Goal: Navigation & Orientation: Find specific page/section

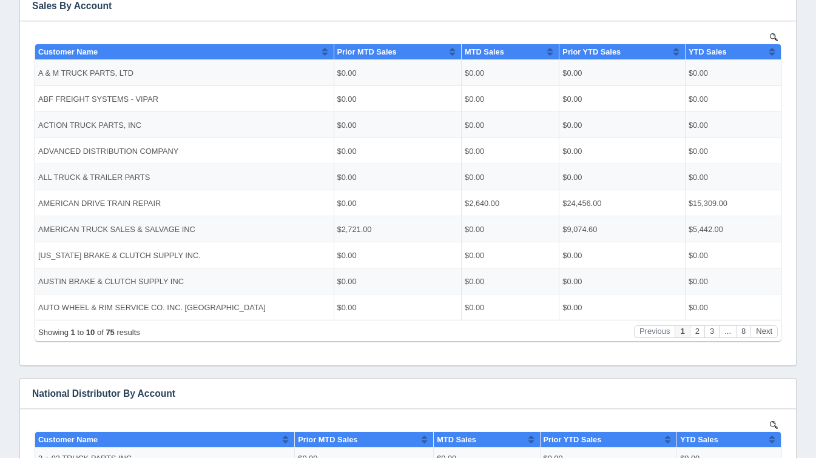
scroll to position [253, 0]
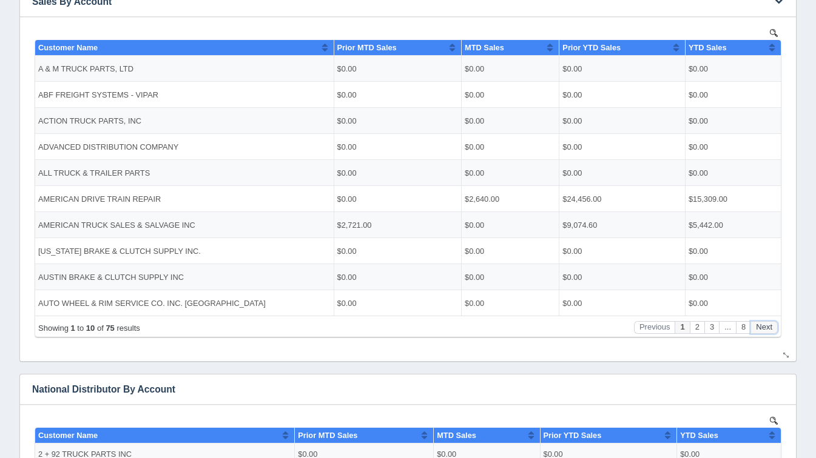
click at [759, 321] on button "Next" at bounding box center [763, 327] width 27 height 13
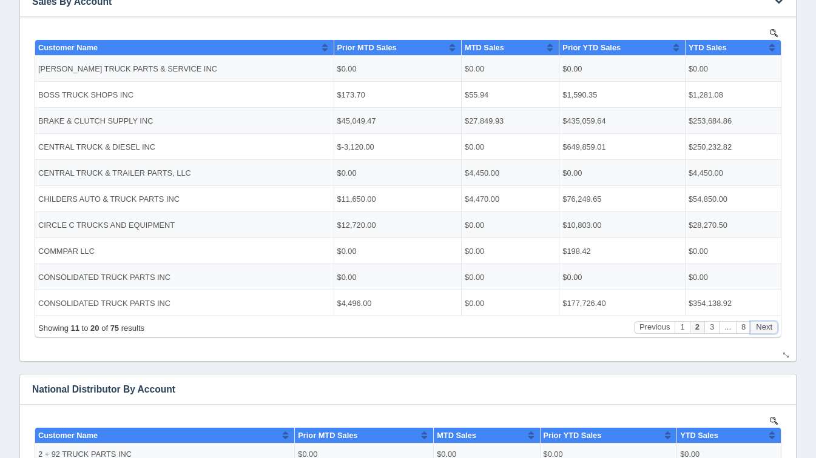
click at [759, 321] on button "Next" at bounding box center [763, 327] width 27 height 13
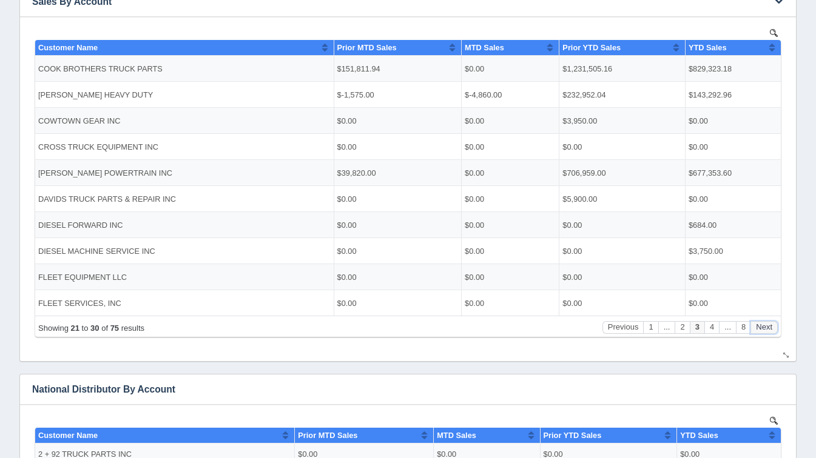
click at [759, 321] on button "Next" at bounding box center [763, 327] width 27 height 13
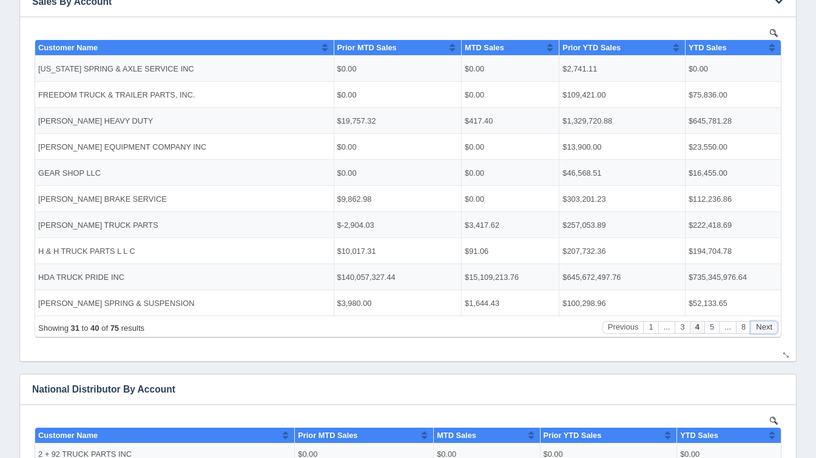
click at [759, 321] on button "Next" at bounding box center [763, 327] width 27 height 13
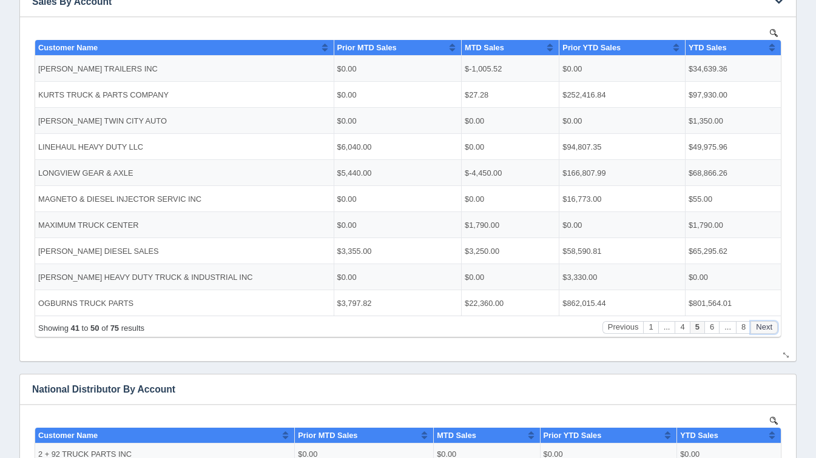
click at [759, 321] on button "Next" at bounding box center [763, 327] width 27 height 13
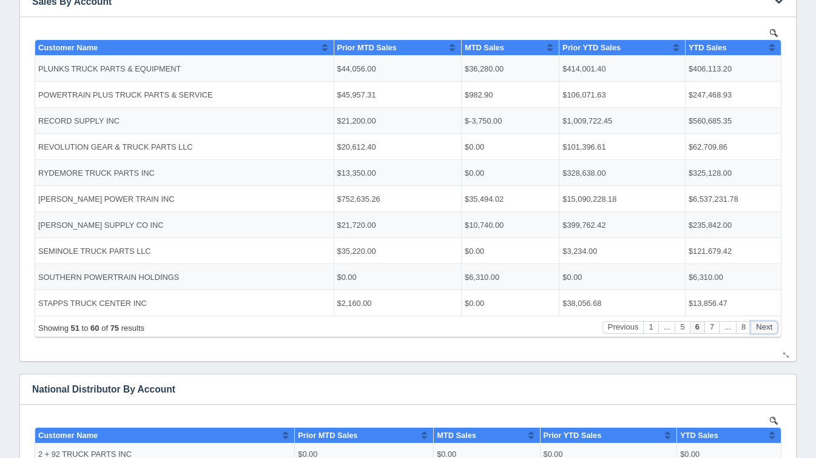
click at [759, 321] on button "Next" at bounding box center [763, 327] width 27 height 13
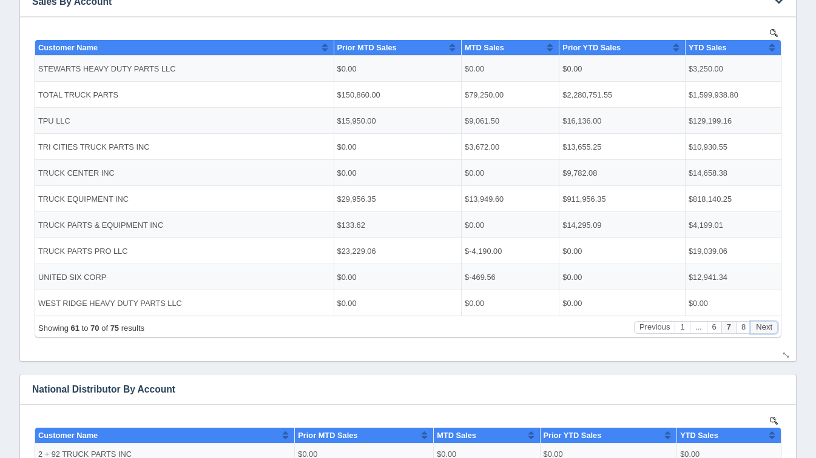
click at [759, 321] on button "Next" at bounding box center [763, 327] width 27 height 13
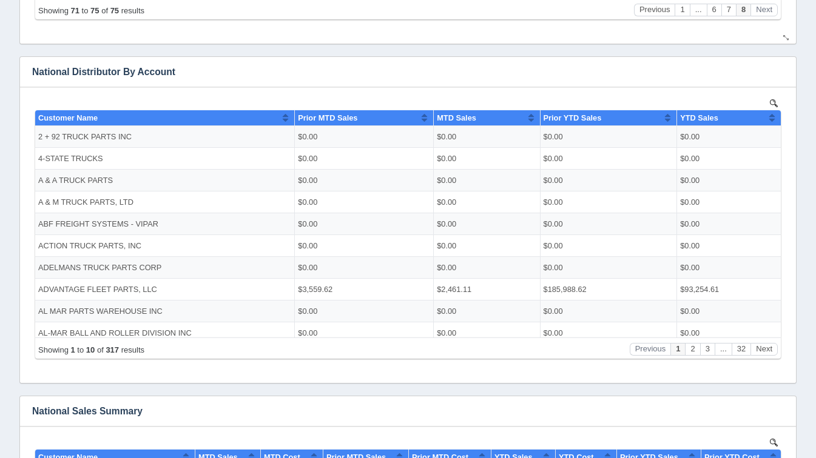
scroll to position [572, 0]
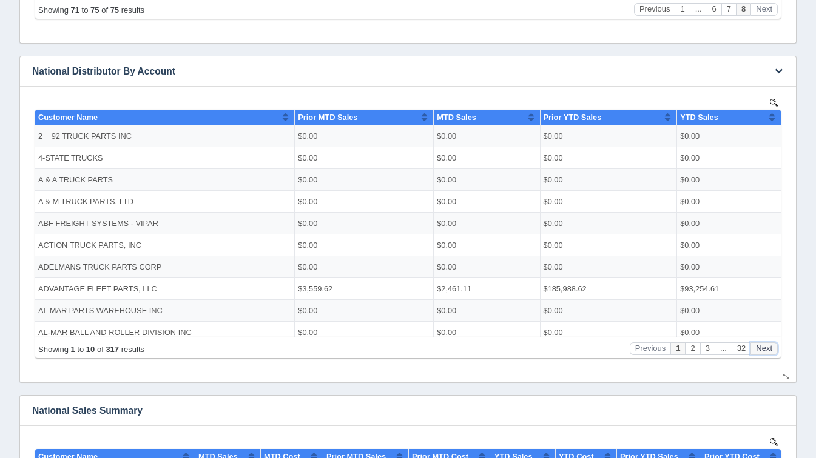
click at [771, 350] on button "Next" at bounding box center [763, 348] width 27 height 13
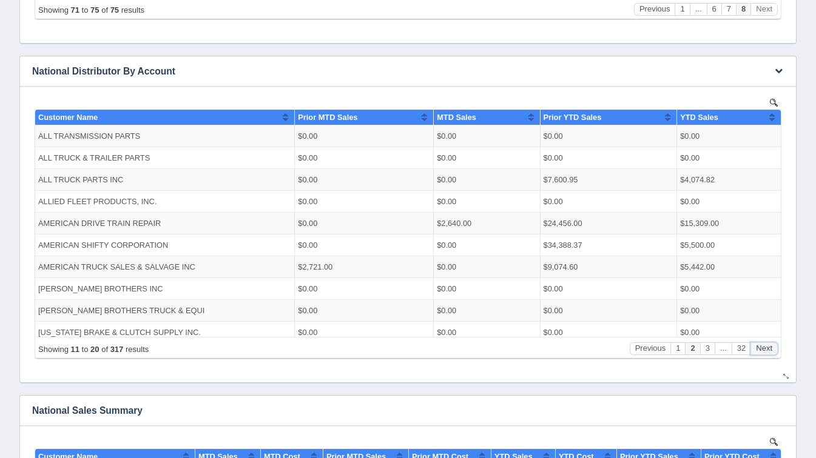
click at [771, 350] on button "Next" at bounding box center [763, 348] width 27 height 13
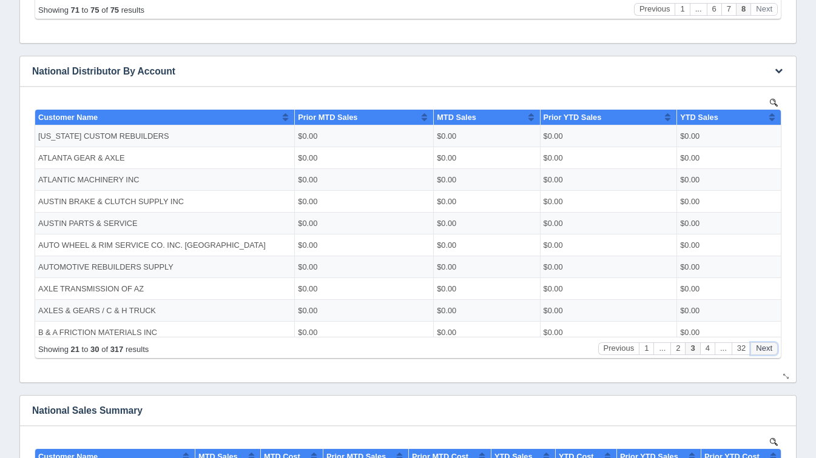
click at [771, 350] on button "Next" at bounding box center [763, 348] width 27 height 13
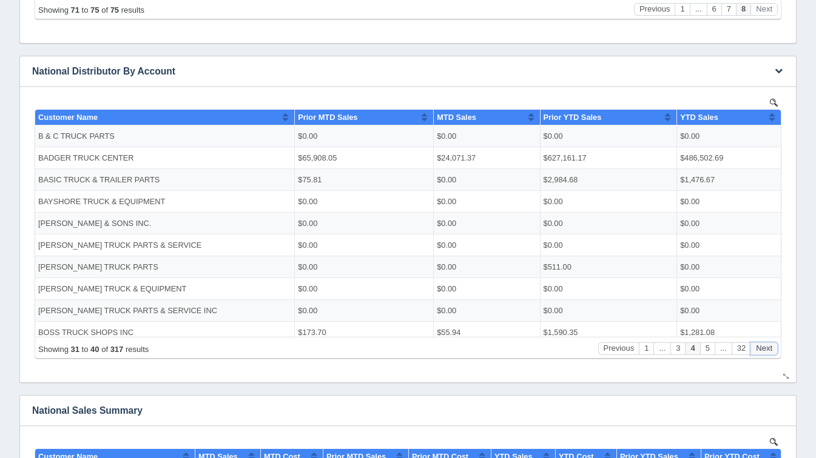
click at [771, 350] on button "Next" at bounding box center [763, 348] width 27 height 13
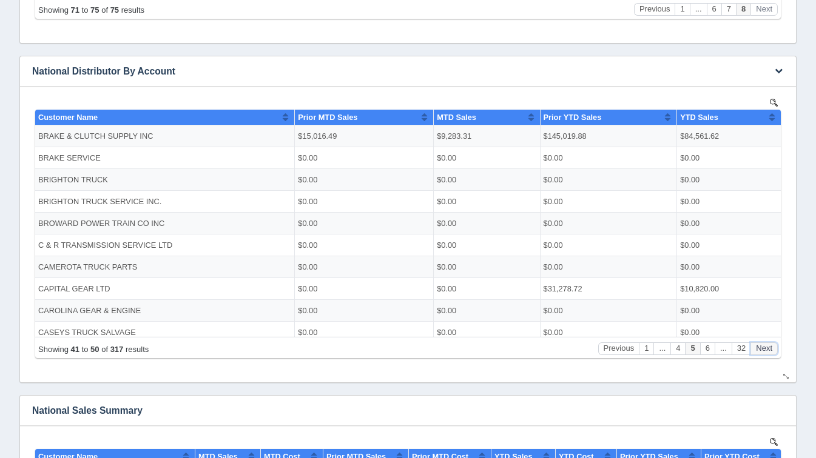
click at [771, 350] on button "Next" at bounding box center [763, 348] width 27 height 13
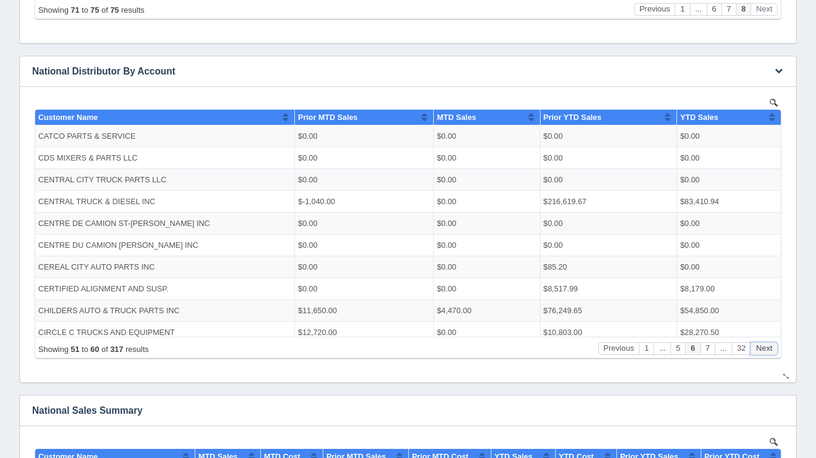
click at [771, 350] on button "Next" at bounding box center [763, 348] width 27 height 13
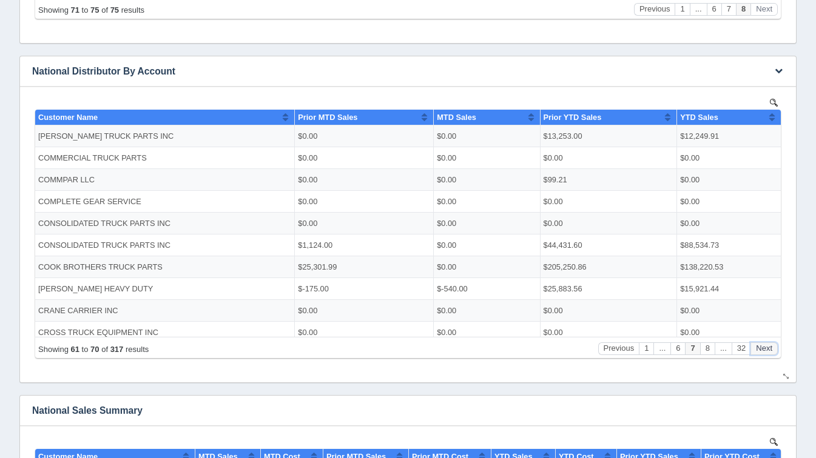
click at [771, 350] on button "Next" at bounding box center [763, 348] width 27 height 13
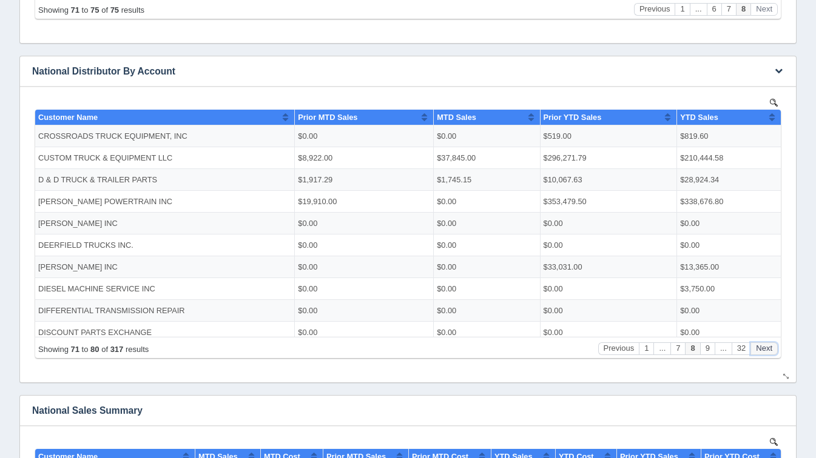
click at [771, 350] on button "Next" at bounding box center [763, 348] width 27 height 13
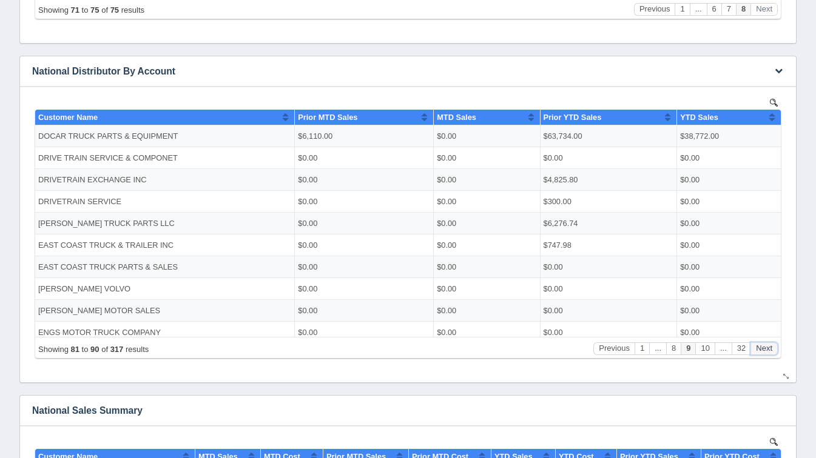
click at [771, 350] on button "Next" at bounding box center [763, 348] width 27 height 13
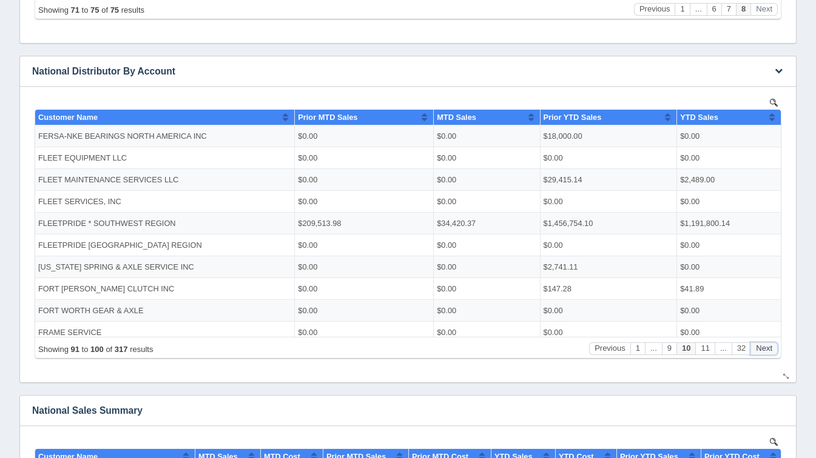
click at [771, 350] on button "Next" at bounding box center [763, 348] width 27 height 13
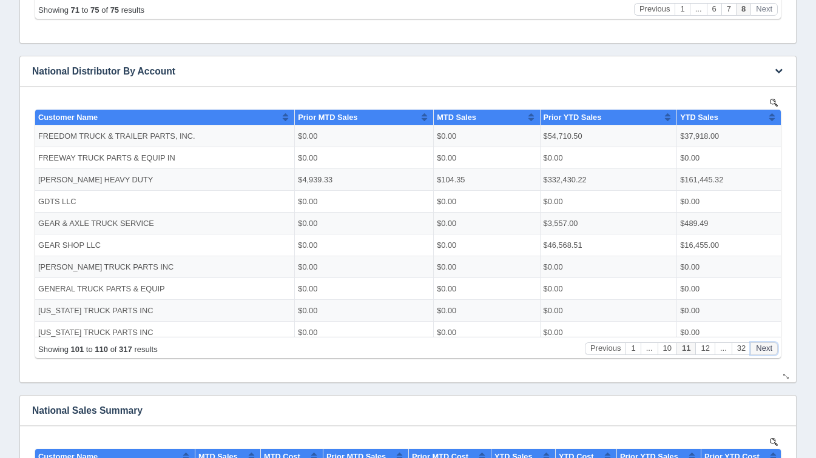
click at [771, 350] on button "Next" at bounding box center [763, 348] width 27 height 13
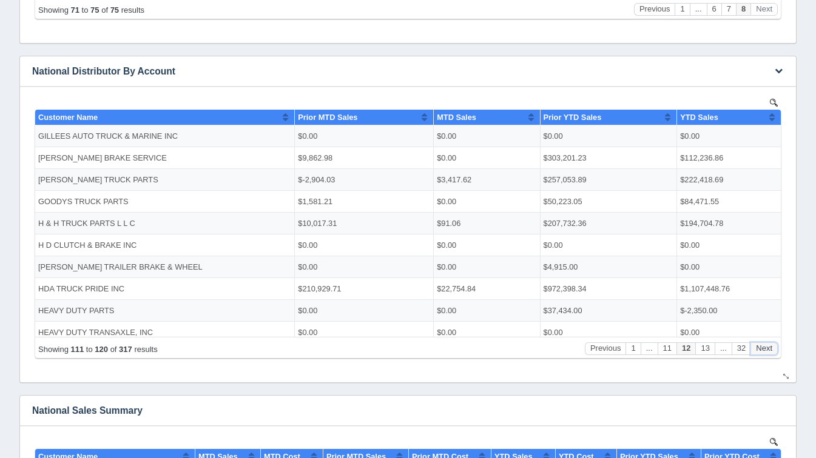
click at [771, 350] on button "Next" at bounding box center [763, 348] width 27 height 13
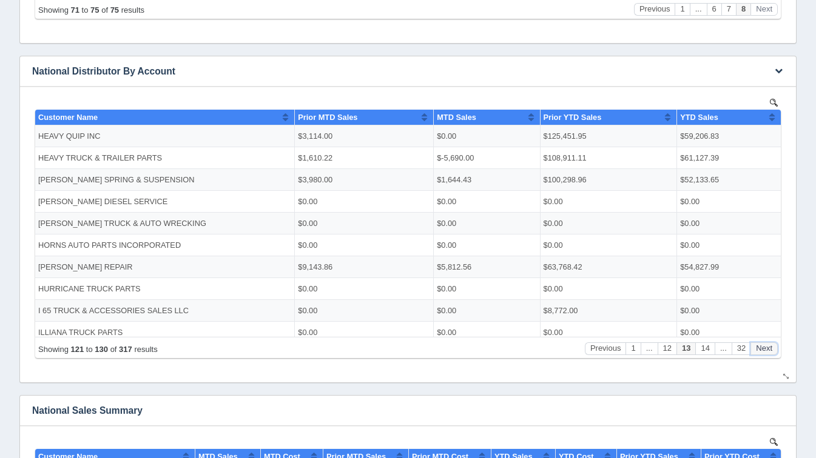
click at [771, 350] on button "Next" at bounding box center [763, 348] width 27 height 13
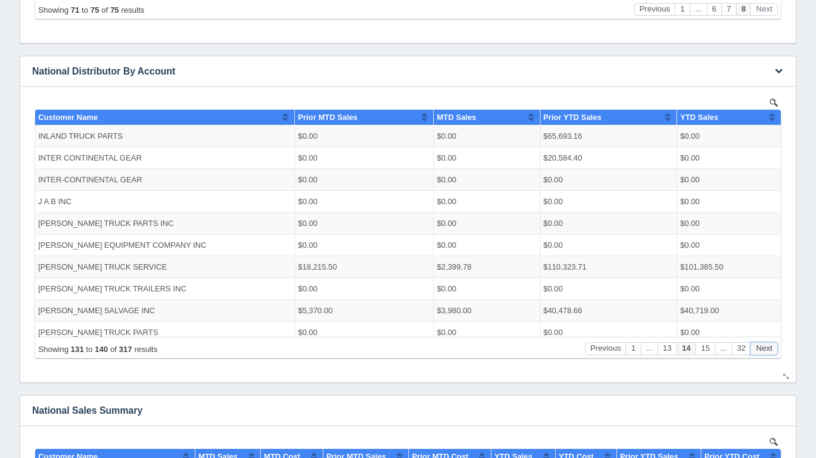
click at [771, 350] on button "Next" at bounding box center [763, 348] width 27 height 13
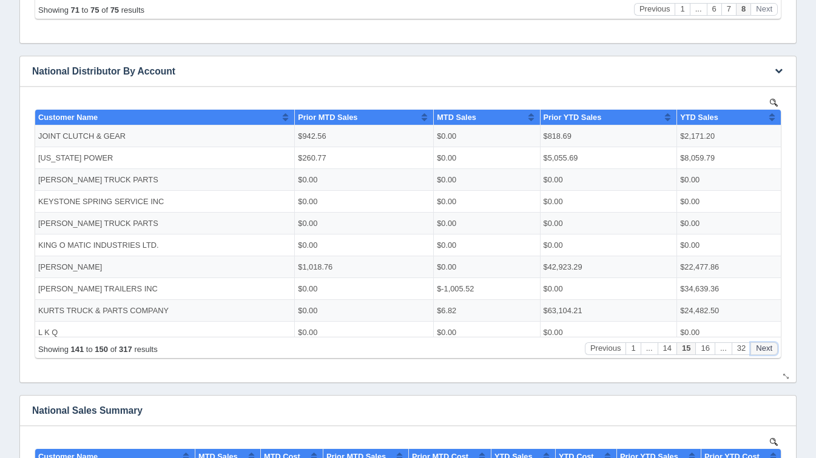
click at [771, 350] on button "Next" at bounding box center [763, 348] width 27 height 13
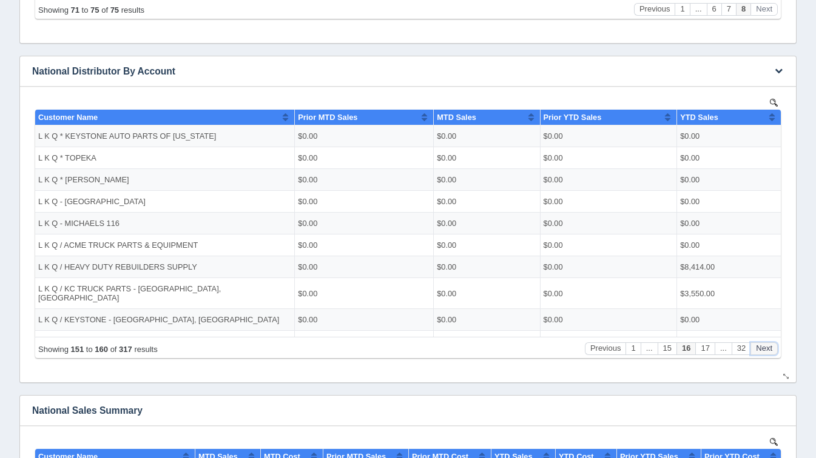
click at [771, 350] on button "Next" at bounding box center [763, 348] width 27 height 13
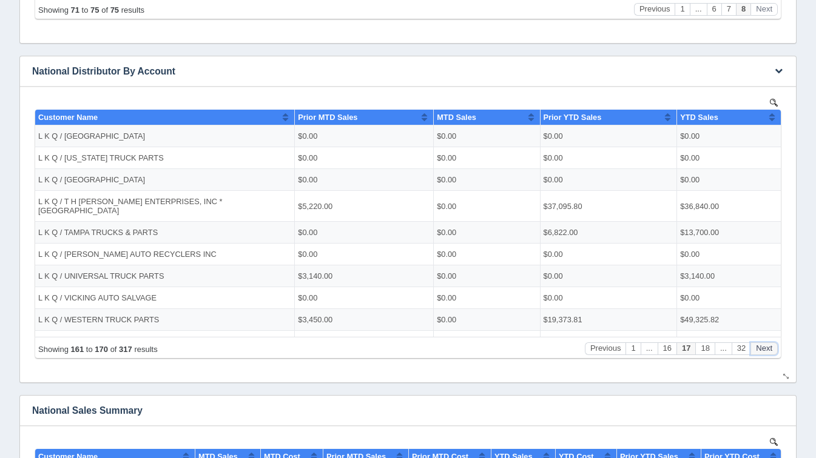
click at [771, 350] on button "Next" at bounding box center [763, 348] width 27 height 13
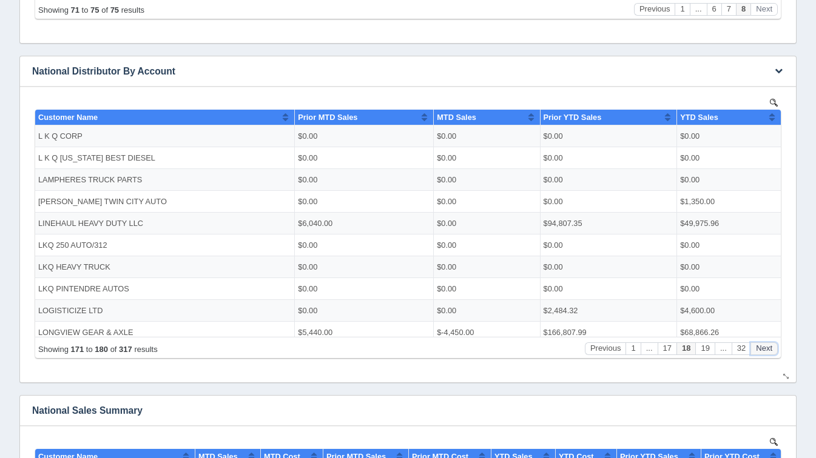
click at [771, 350] on button "Next" at bounding box center [763, 348] width 27 height 13
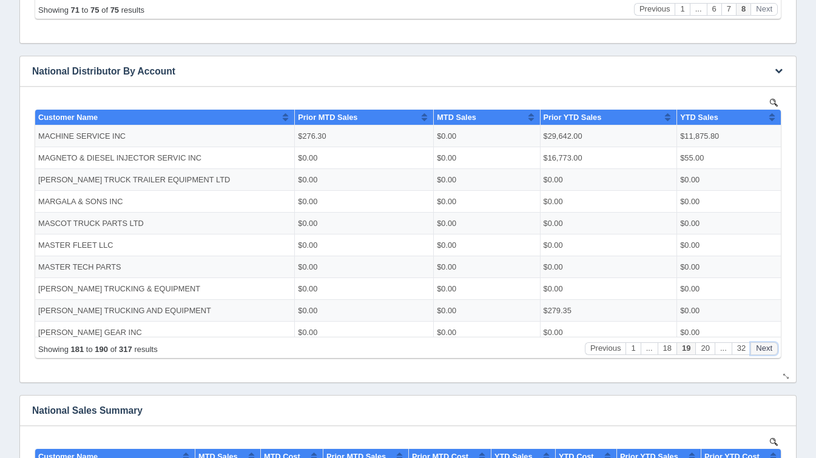
click at [771, 350] on button "Next" at bounding box center [763, 348] width 27 height 13
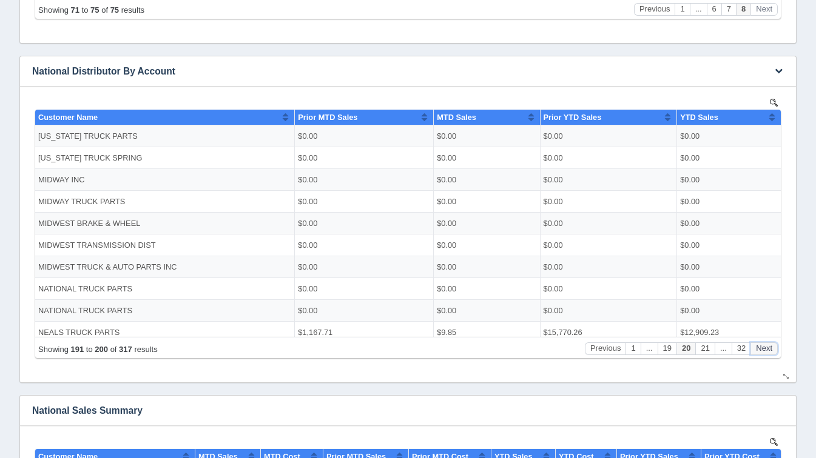
click at [771, 350] on button "Next" at bounding box center [763, 348] width 27 height 13
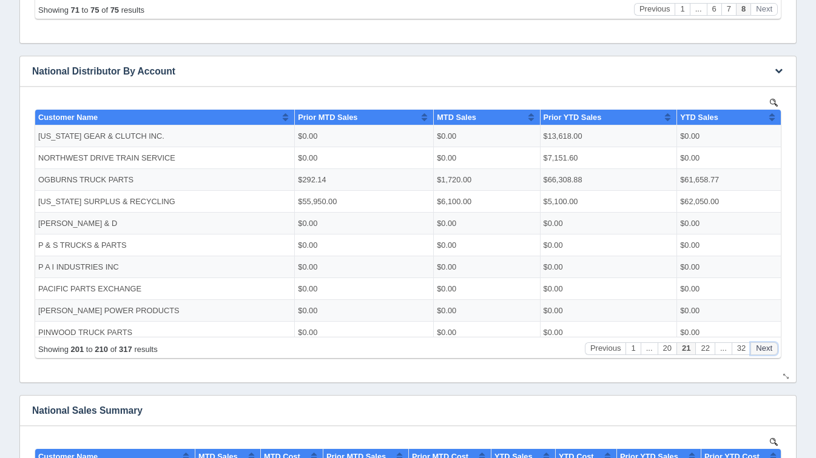
click at [771, 350] on button "Next" at bounding box center [763, 348] width 27 height 13
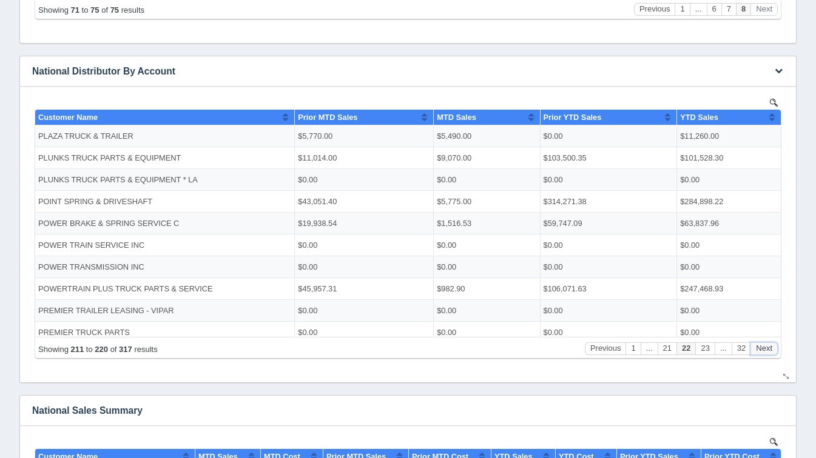
click at [771, 350] on button "Next" at bounding box center [763, 348] width 27 height 13
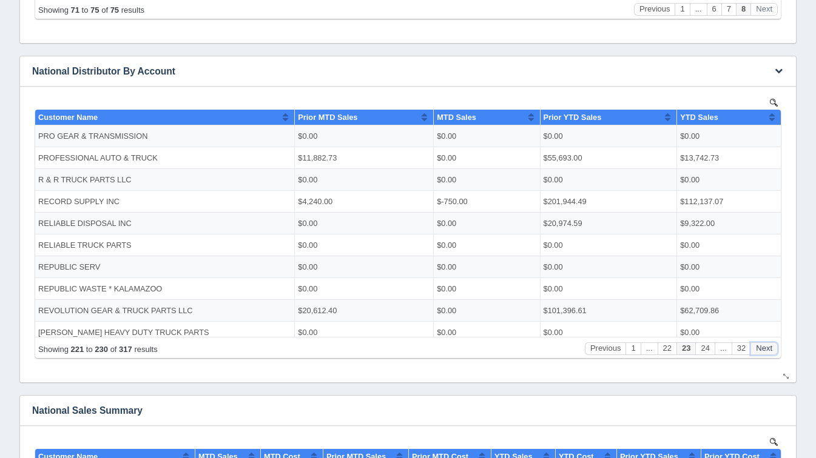
click at [771, 350] on button "Next" at bounding box center [763, 348] width 27 height 13
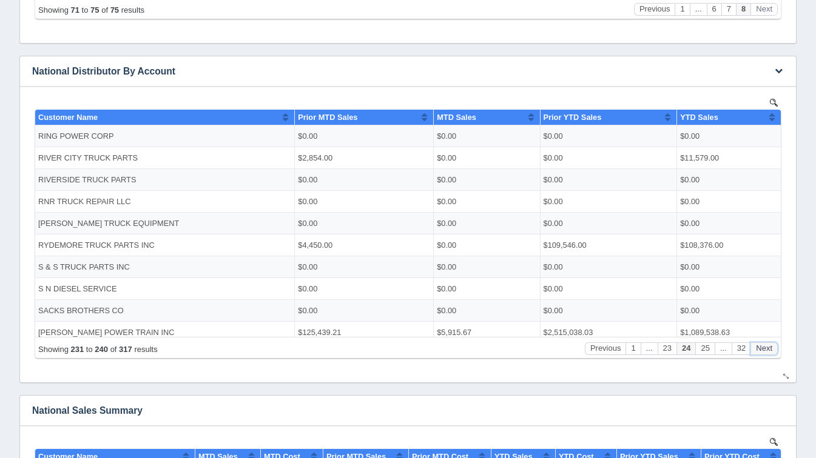
click at [771, 350] on button "Next" at bounding box center [763, 348] width 27 height 13
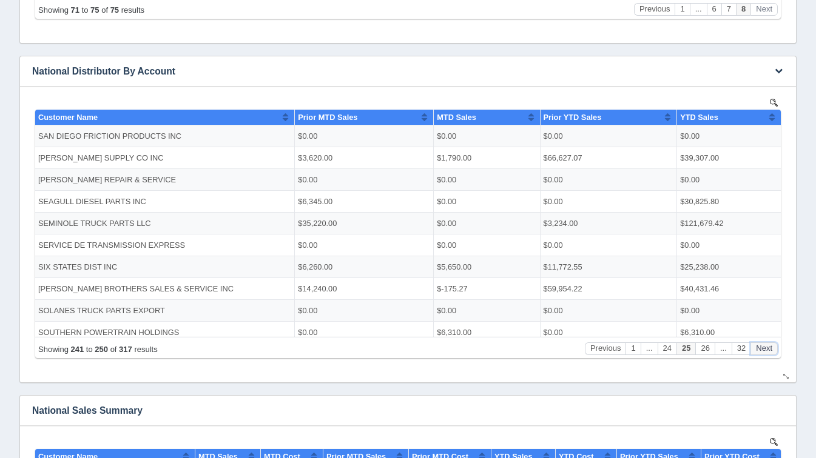
click at [771, 350] on button "Next" at bounding box center [763, 348] width 27 height 13
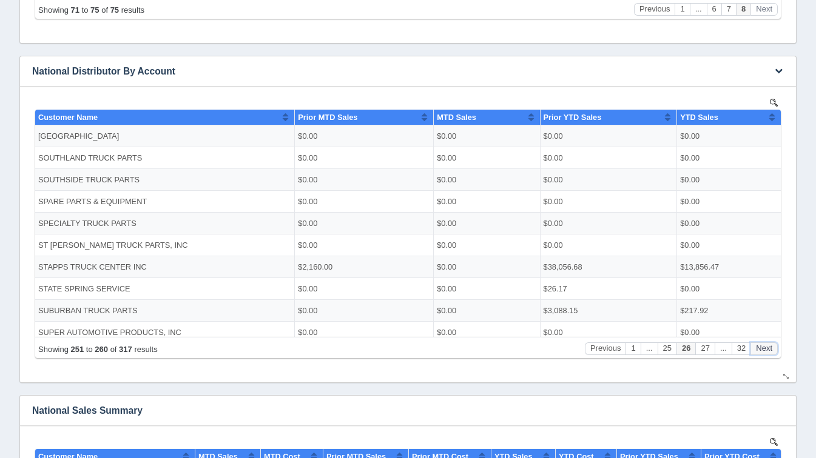
click at [771, 350] on button "Next" at bounding box center [763, 348] width 27 height 13
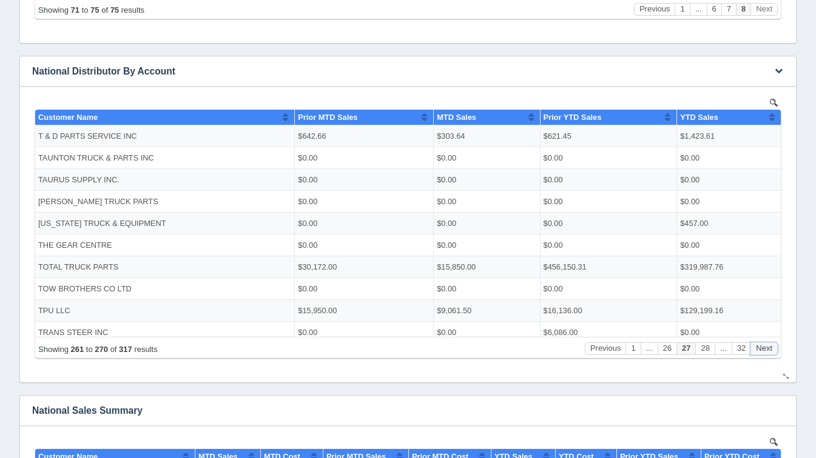
click at [771, 350] on button "Next" at bounding box center [763, 348] width 27 height 13
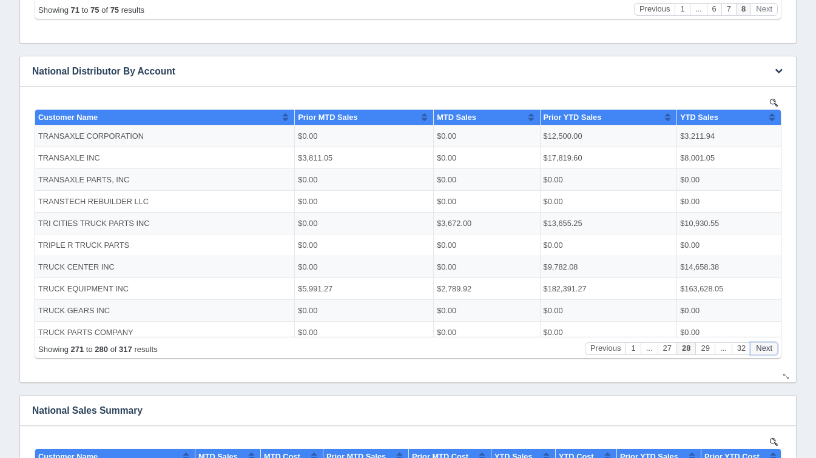
click at [771, 350] on button "Next" at bounding box center [763, 348] width 27 height 13
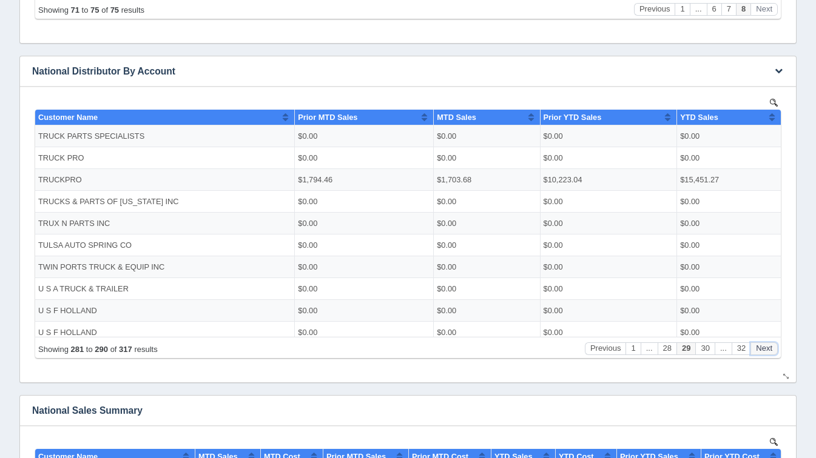
click at [771, 350] on button "Next" at bounding box center [763, 348] width 27 height 13
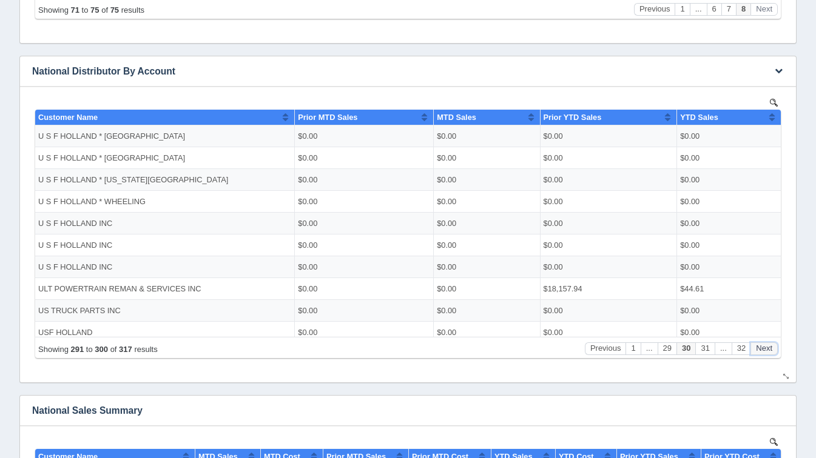
click at [771, 350] on button "Next" at bounding box center [763, 348] width 27 height 13
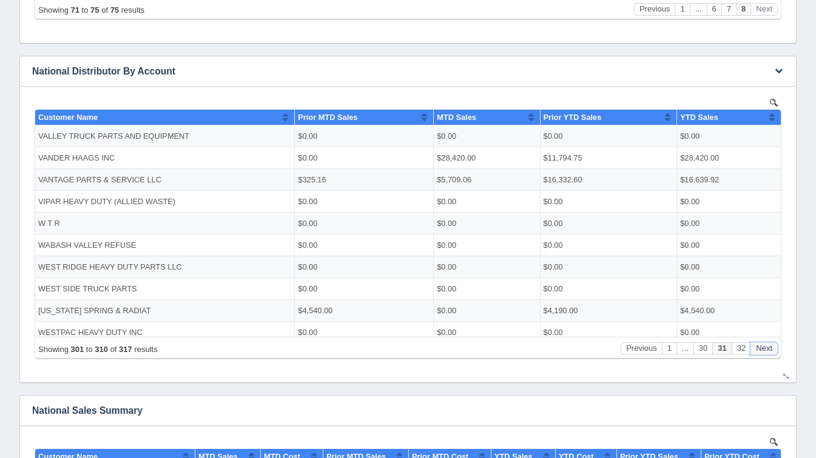
click at [771, 350] on button "Next" at bounding box center [763, 348] width 27 height 13
